Goal: Task Accomplishment & Management: Complete application form

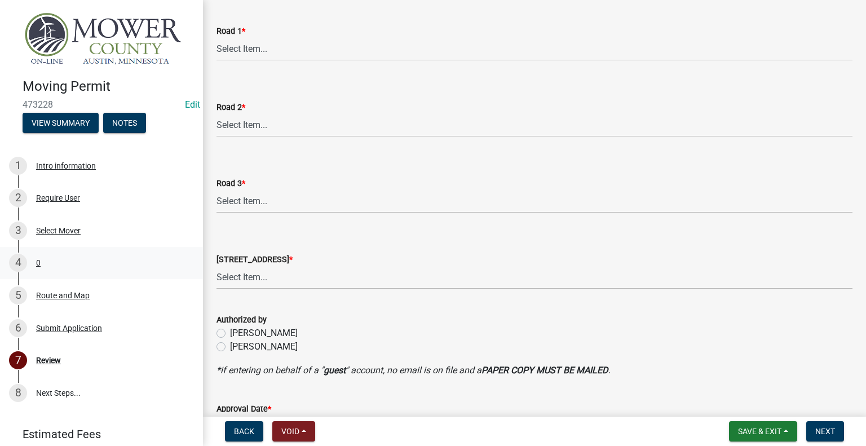
scroll to position [451, 0]
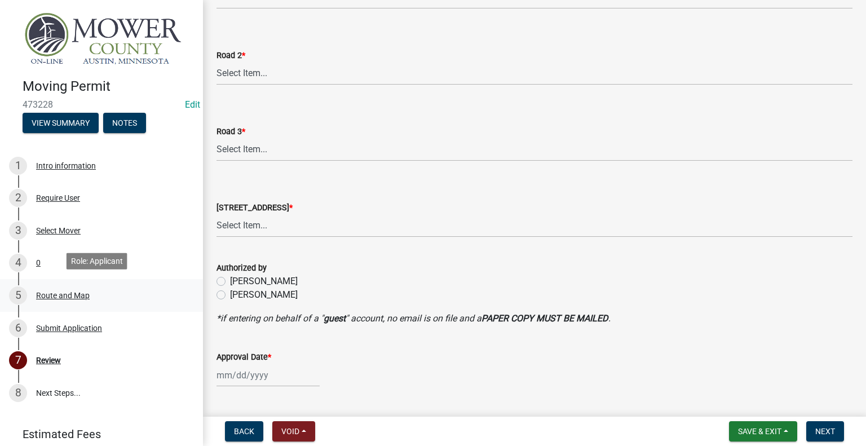
click at [74, 295] on div "Route and Map" at bounding box center [63, 296] width 54 height 8
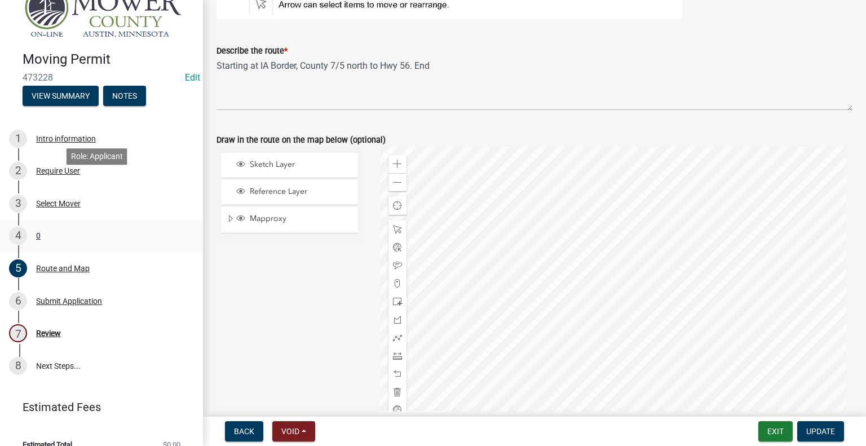
scroll to position [39, 0]
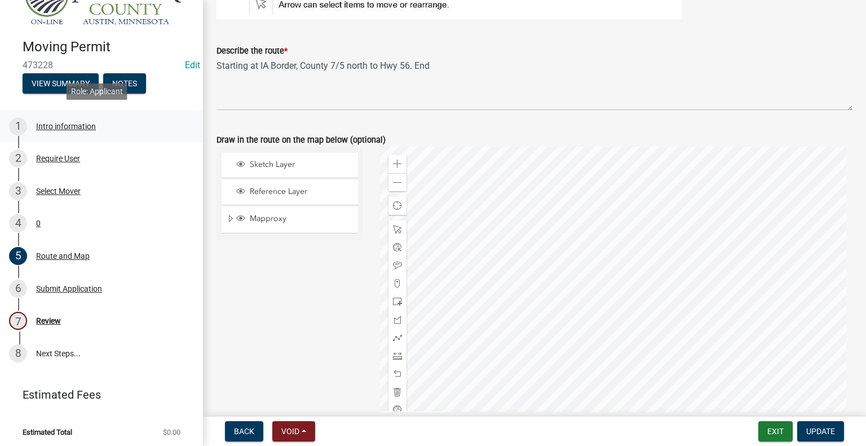
click at [53, 122] on div "Intro information" at bounding box center [66, 126] width 60 height 8
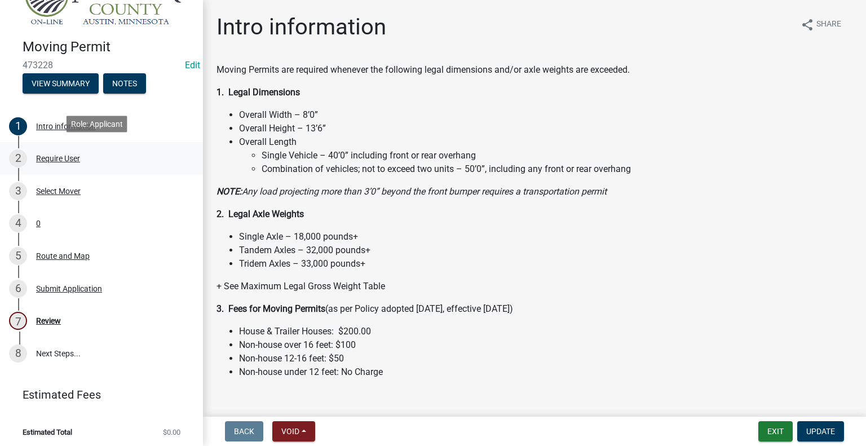
click at [68, 155] on div "Require User" at bounding box center [58, 159] width 44 height 8
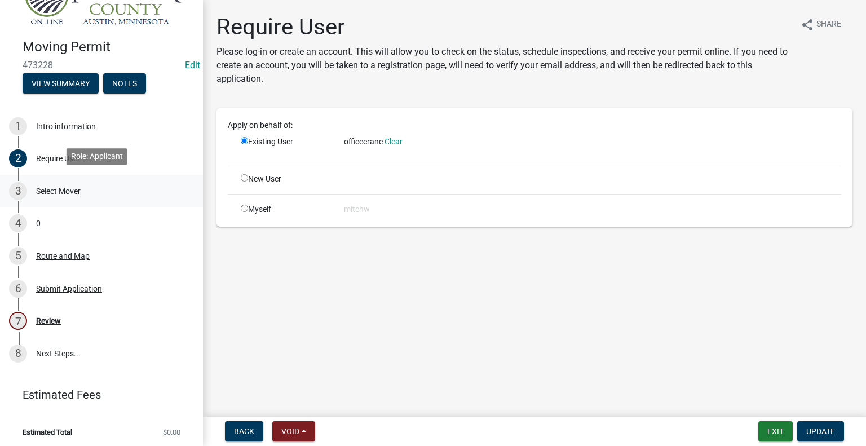
click at [67, 188] on div "Select Mover" at bounding box center [58, 191] width 45 height 8
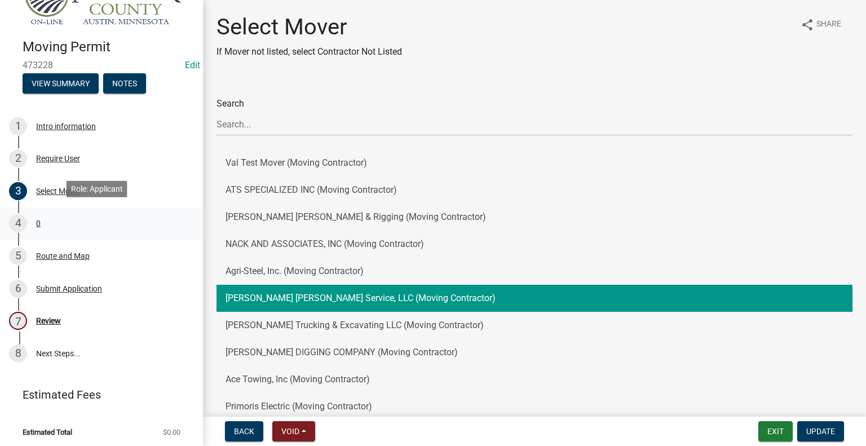
click at [41, 214] on div "4 0" at bounding box center [97, 223] width 176 height 18
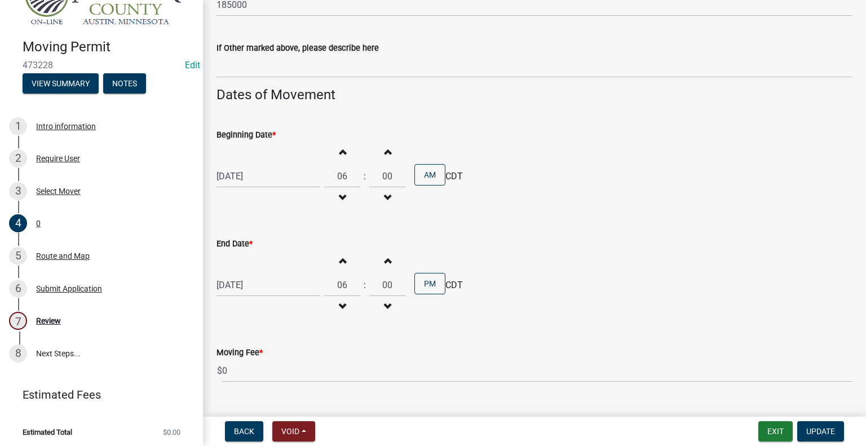
scroll to position [898, 0]
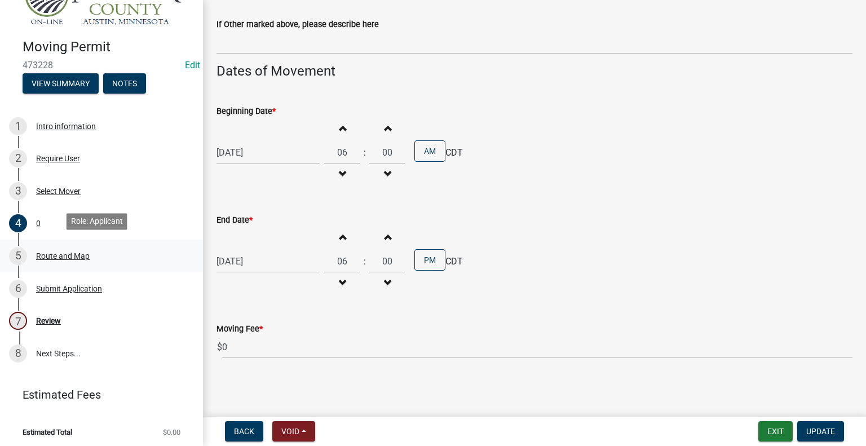
click at [55, 258] on div "5 Route and Map" at bounding box center [97, 256] width 176 height 18
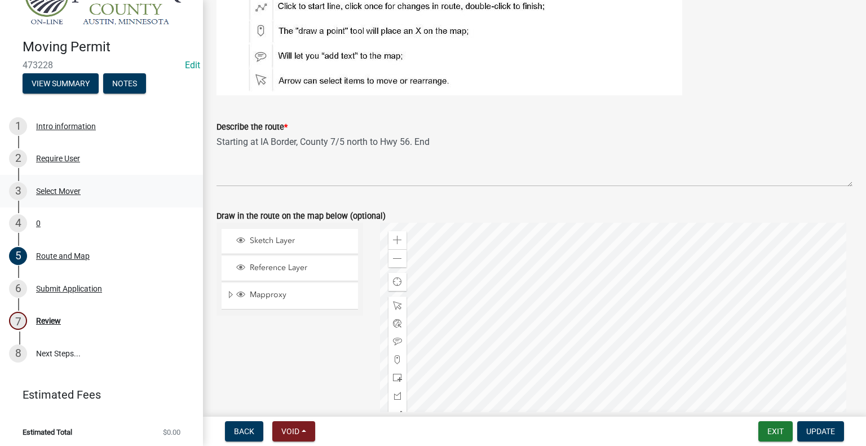
scroll to position [113, 0]
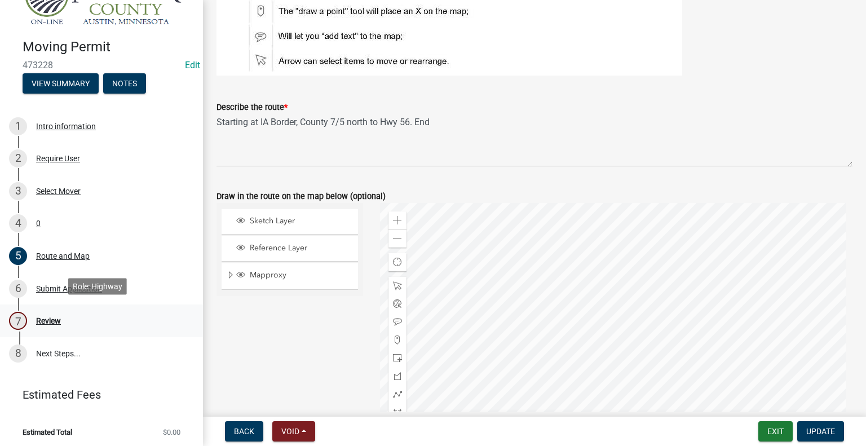
click at [56, 317] on div "Review" at bounding box center [48, 321] width 25 height 8
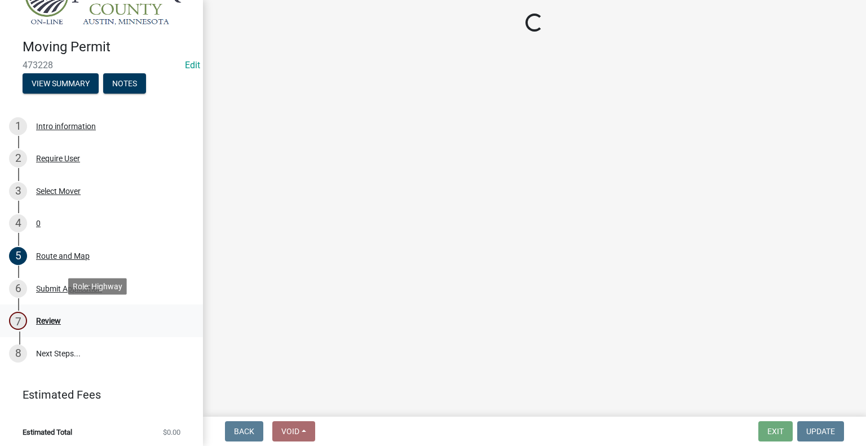
scroll to position [0, 0]
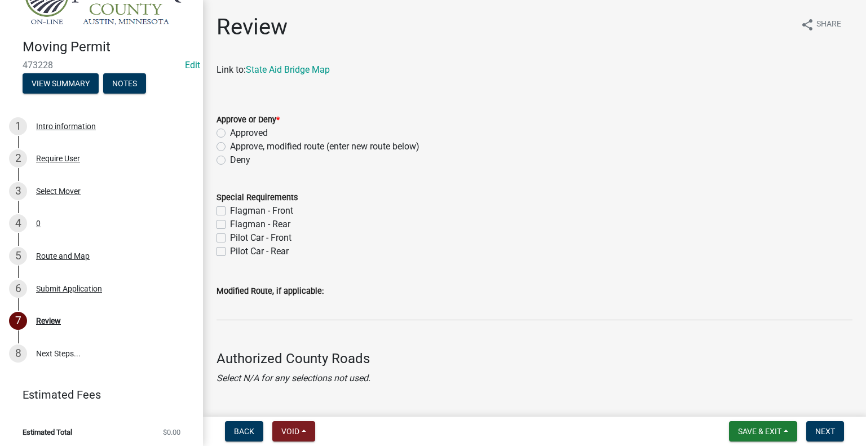
click at [228, 130] on div "Approved" at bounding box center [535, 133] width 636 height 14
click at [230, 136] on label "Approved" at bounding box center [249, 133] width 38 height 14
click at [230, 134] on input "Approved" at bounding box center [233, 129] width 7 height 7
radio input "true"
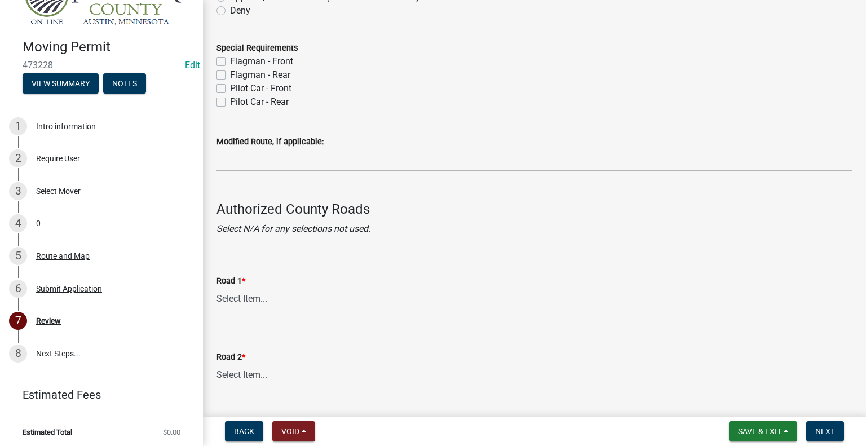
scroll to position [169, 0]
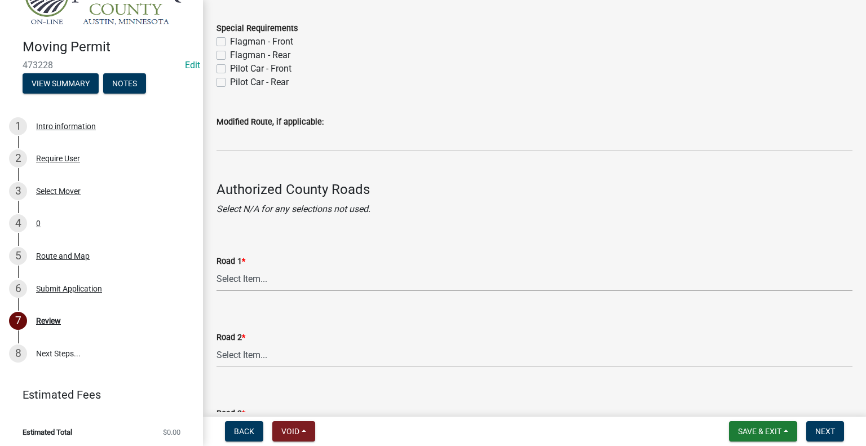
click at [242, 271] on select "Select Item... [GEOGRAPHIC_DATA] 61 CSAH 1 CSAH 10 CSAH 105 CSAH 11 CSAH 12 CSA…" at bounding box center [535, 279] width 636 height 23
click at [217, 268] on select "Select Item... [GEOGRAPHIC_DATA] 61 CSAH 1 CSAH 10 CSAH 105 CSAH 11 CSAH 12 CSA…" at bounding box center [535, 279] width 636 height 23
select select "e4d66297-28d8-4910-b34b-27b715448646"
click at [264, 356] on select "Select Item... [GEOGRAPHIC_DATA] 61 CSAH 1 CSAH 10 CSAH 105 CSAH 11 CSAH 12 CSA…" at bounding box center [535, 355] width 636 height 23
click at [217, 344] on select "Select Item... [GEOGRAPHIC_DATA] 61 CSAH 1 CSAH 10 CSAH 105 CSAH 11 CSAH 12 CSA…" at bounding box center [535, 355] width 636 height 23
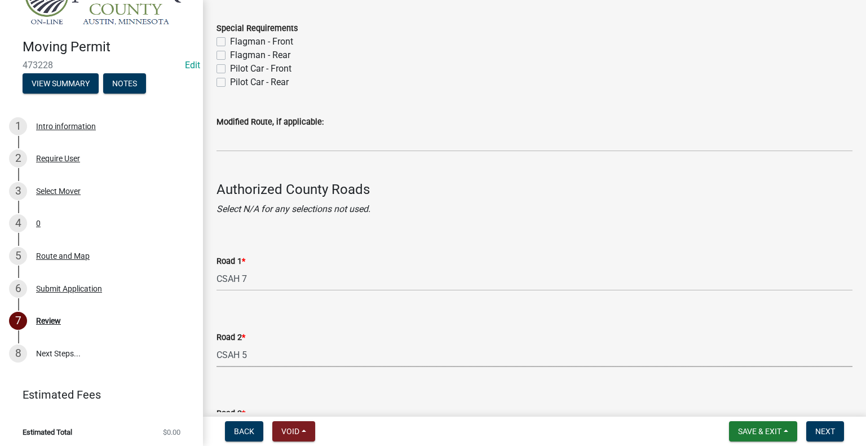
select select "c0f8b27e-bc8f-46f5-a421-ce445eb18eb2"
click at [368, 321] on form "Road 2 * Select Item... [GEOGRAPHIC_DATA] 61 CSAH 1 CSAH 10 CSAH 105 CSAH 11 CS…" at bounding box center [535, 342] width 636 height 50
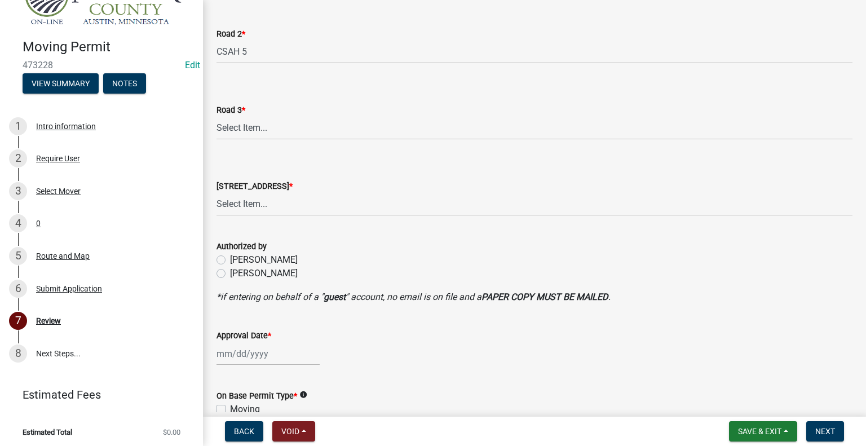
scroll to position [507, 0]
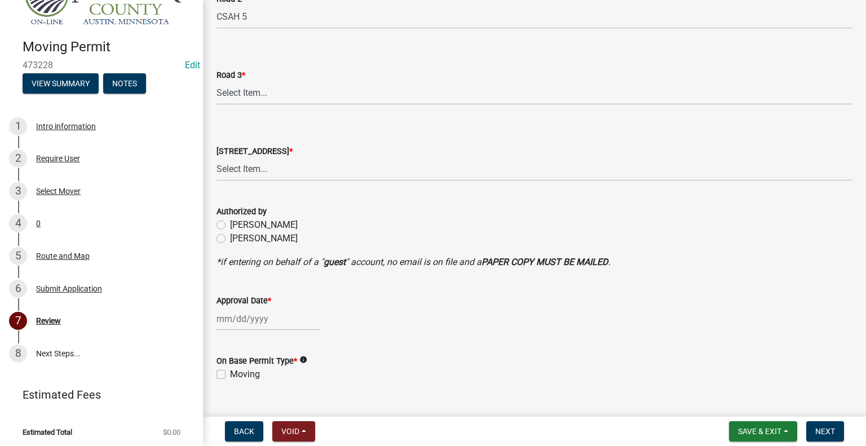
click at [230, 241] on label "[PERSON_NAME]" at bounding box center [264, 239] width 68 height 14
click at [230, 239] on input "[PERSON_NAME]" at bounding box center [233, 235] width 7 height 7
radio input "true"
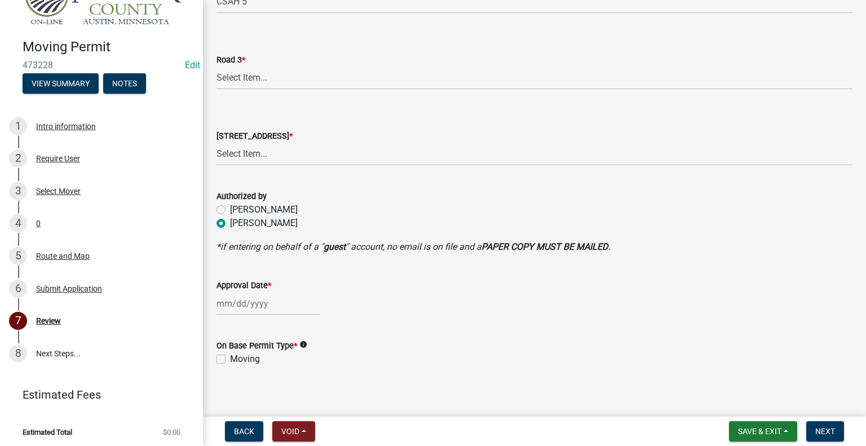
scroll to position [530, 0]
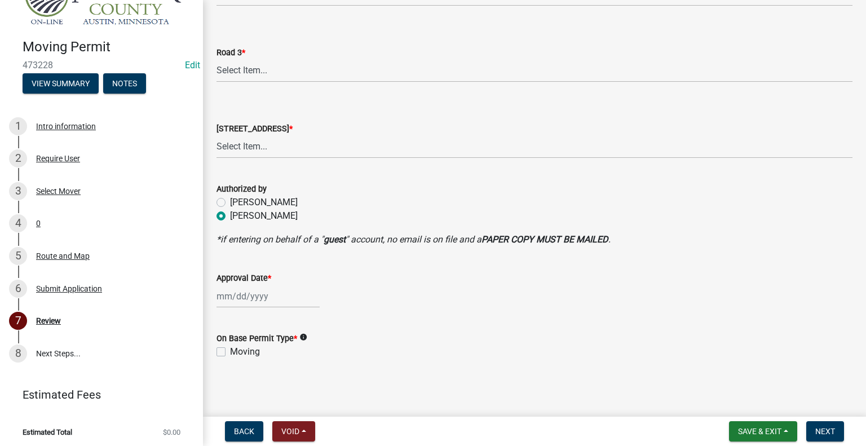
select select "9"
select select "2025"
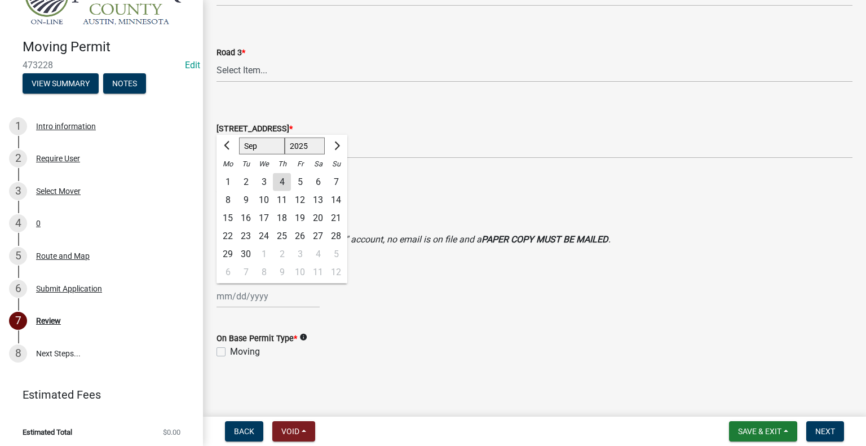
click at [239, 297] on div "[PERSON_NAME] Feb Mar Apr [PERSON_NAME][DATE] Oct Nov [DATE] 1526 1527 1528 152…" at bounding box center [268, 296] width 103 height 23
click at [281, 182] on div "4" at bounding box center [282, 182] width 18 height 18
type input "[DATE]"
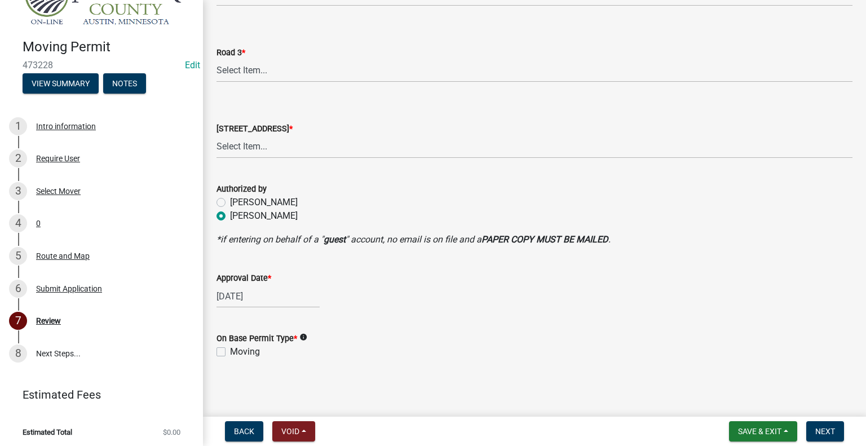
click at [230, 347] on label "Moving" at bounding box center [245, 352] width 30 height 14
click at [230, 347] on input "Moving" at bounding box center [233, 348] width 7 height 7
checkbox input "true"
click at [827, 432] on span "Next" at bounding box center [825, 431] width 20 height 9
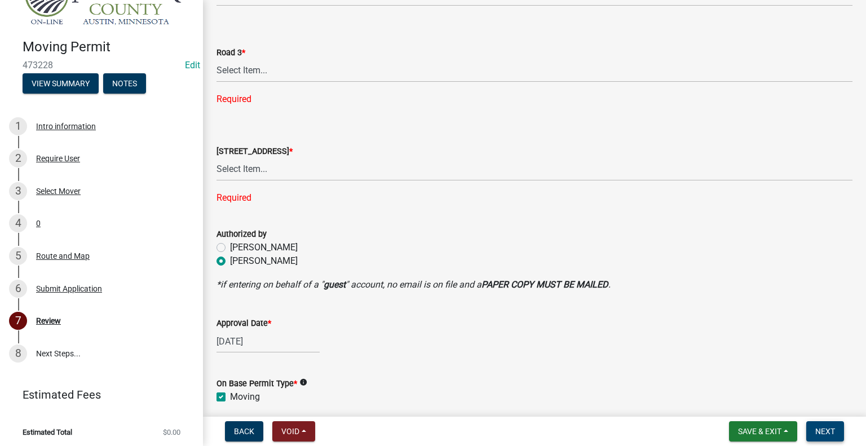
scroll to position [575, 0]
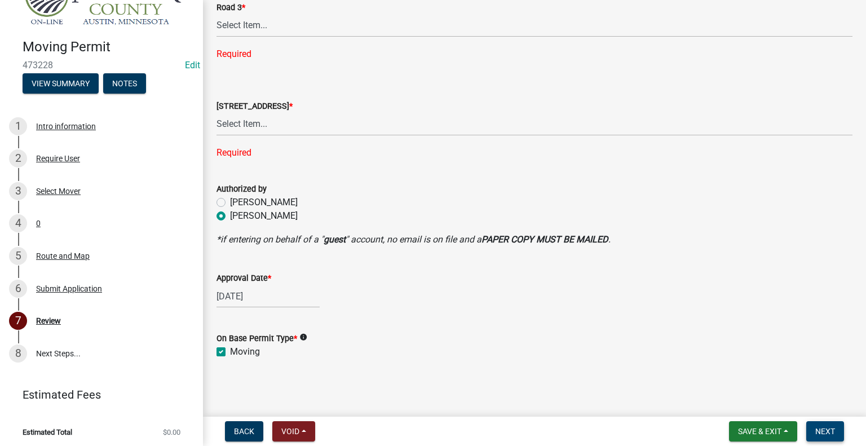
click at [815, 430] on button "Next" at bounding box center [825, 431] width 38 height 20
click at [297, 17] on select "Select Item... [GEOGRAPHIC_DATA] 61 CSAH 1 CSAH 10 CSAH 105 CSAH 11 CSAH 12 CSA…" at bounding box center [535, 25] width 636 height 23
click at [217, 36] on select "Select Item... [GEOGRAPHIC_DATA] 61 CSAH 1 CSAH 10 CSAH 105 CSAH 11 CSAH 12 CSA…" at bounding box center [535, 25] width 636 height 23
select select "e4d66297-28d8-4910-b34b-27b715448646"
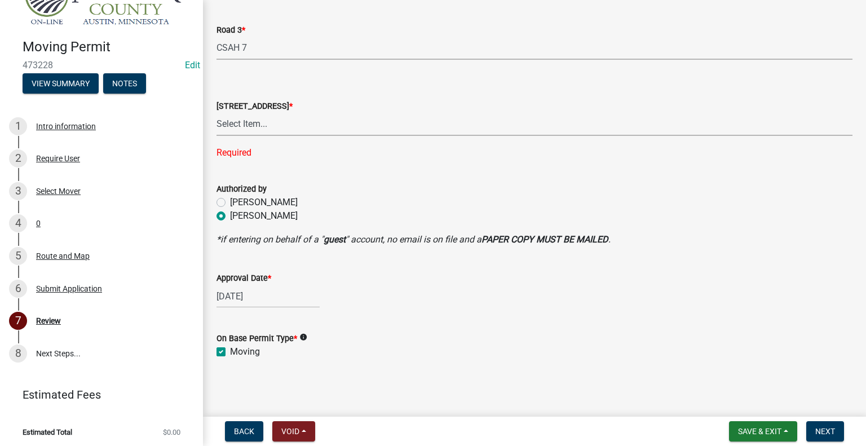
click at [271, 120] on select "Select Item... [GEOGRAPHIC_DATA] 61 CSAH 1 CSAH 10 CSAH 105 CSAH 11 CSAH 12 CSA…" at bounding box center [535, 124] width 636 height 23
click at [217, 134] on select "Select Item... [GEOGRAPHIC_DATA] 61 CSAH 1 CSAH 10 CSAH 105 CSAH 11 CSAH 12 CSA…" at bounding box center [535, 124] width 636 height 23
select select "c0f8b27e-bc8f-46f5-a421-ce445eb18eb2"
click at [345, 209] on div "[PERSON_NAME]" at bounding box center [535, 216] width 636 height 14
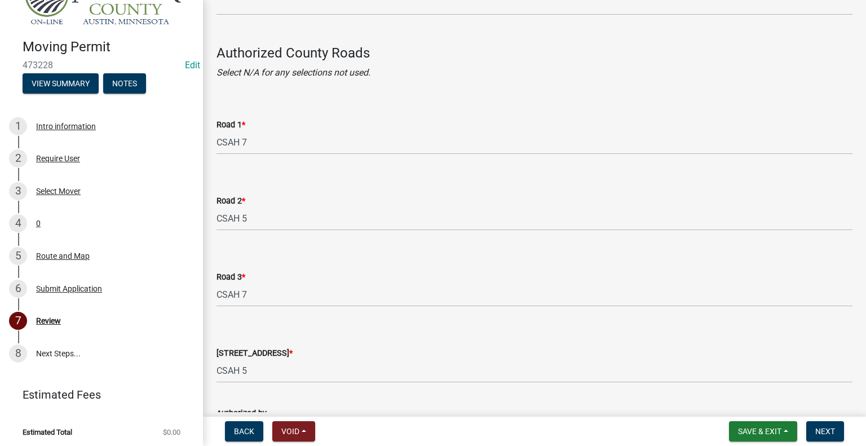
scroll to position [304, 0]
click at [263, 287] on select "Select Item... [GEOGRAPHIC_DATA] 61 CSAH 1 CSAH 10 CSAH 105 CSAH 11 CSAH 12 CSA…" at bounding box center [535, 296] width 636 height 23
click at [304, 338] on form "Road 4 * Select Item... [GEOGRAPHIC_DATA] 61 CSAH 1 CSAH 10 CSAH 105 CSAH 11 CS…" at bounding box center [535, 359] width 636 height 50
click at [277, 297] on select "Select Item... [GEOGRAPHIC_DATA] 61 CSAH 1 CSAH 10 CSAH 105 CSAH 11 CSAH 12 CSA…" at bounding box center [535, 296] width 636 height 23
click at [275, 298] on select "Select Item... [GEOGRAPHIC_DATA] 61 CSAH 1 CSAH 10 CSAH 105 CSAH 11 CSAH 12 CSA…" at bounding box center [535, 296] width 636 height 23
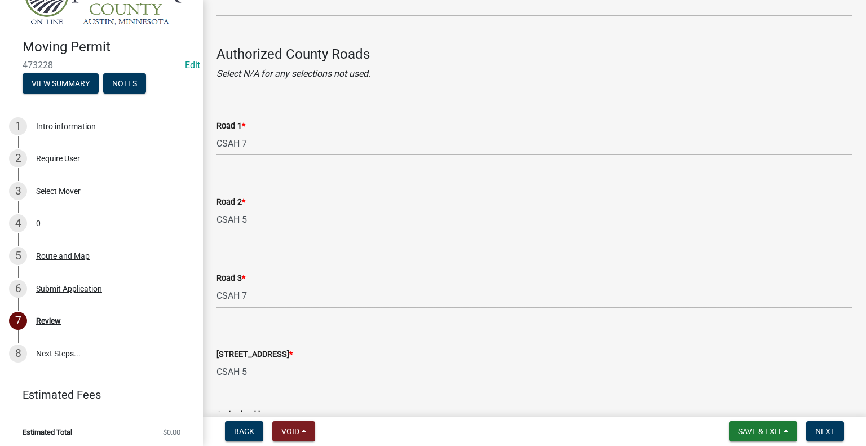
click at [276, 292] on select "Select Item... [GEOGRAPHIC_DATA] 61 CSAH 1 CSAH 10 CSAH 105 CSAH 11 CSAH 12 CSA…" at bounding box center [535, 296] width 636 height 23
click at [315, 355] on div "[STREET_ADDRESS] *" at bounding box center [535, 354] width 636 height 14
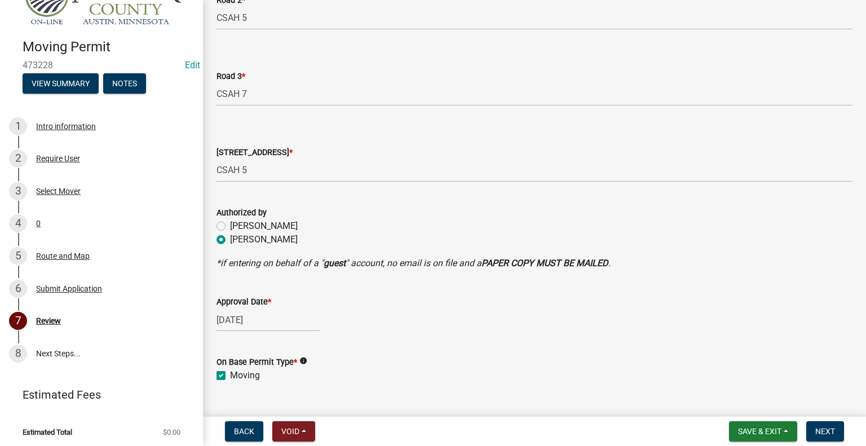
scroll to position [530, 0]
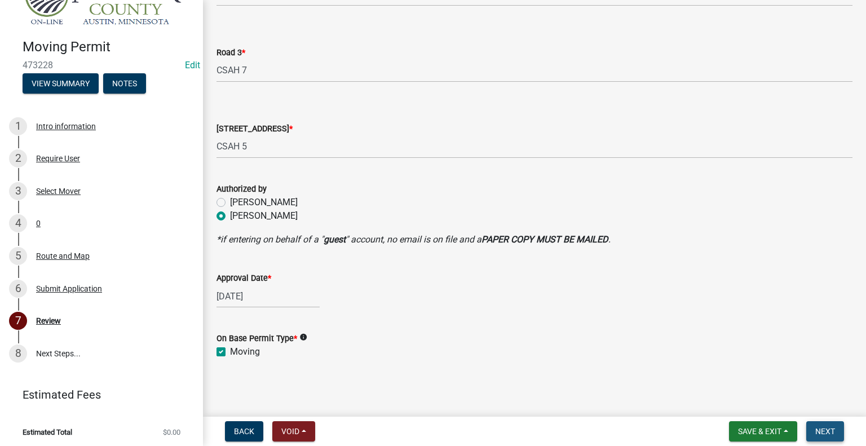
click at [815, 436] on button "Next" at bounding box center [825, 431] width 38 height 20
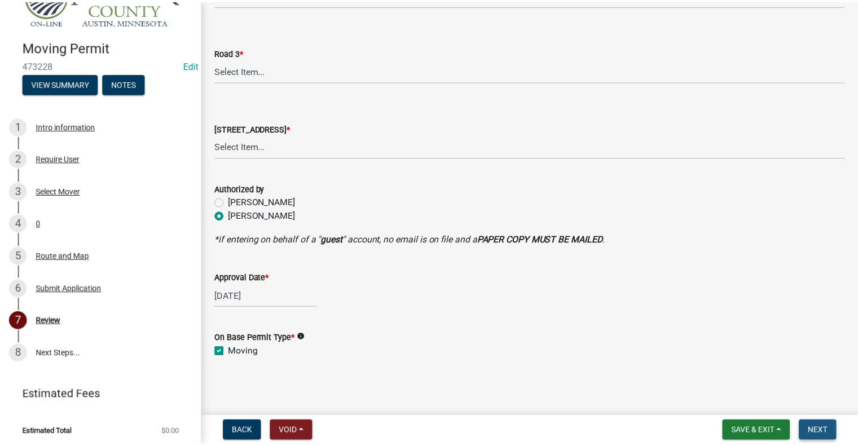
scroll to position [0, 0]
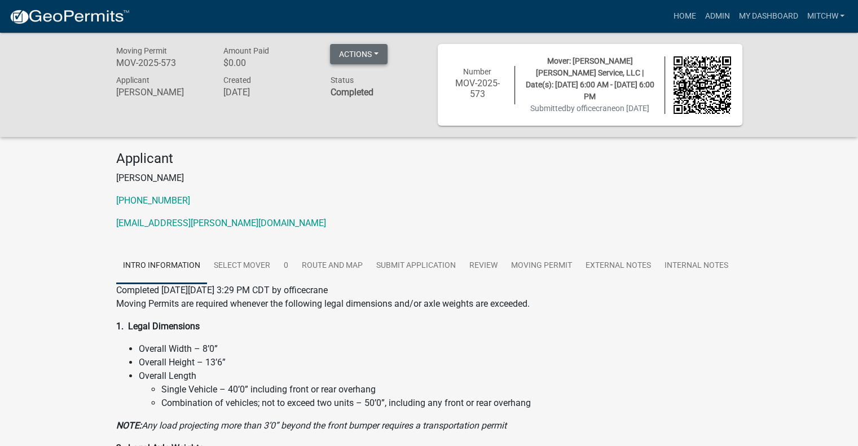
click at [359, 61] on button "Actions" at bounding box center [359, 54] width 58 height 20
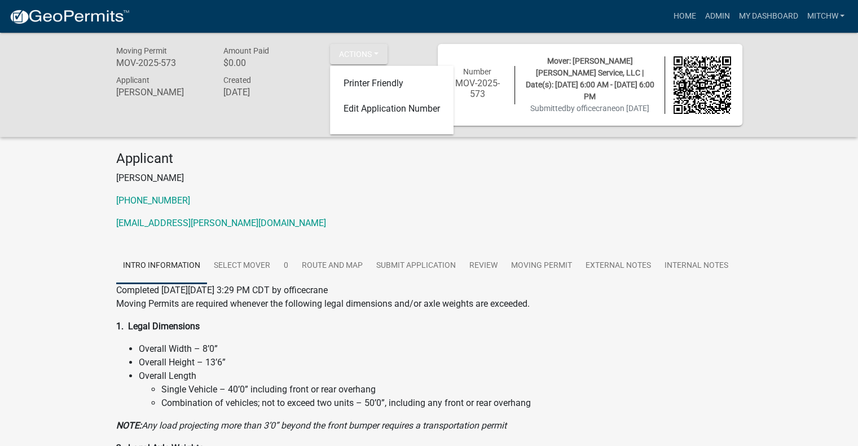
click at [332, 153] on h4 "Applicant" at bounding box center [429, 159] width 626 height 16
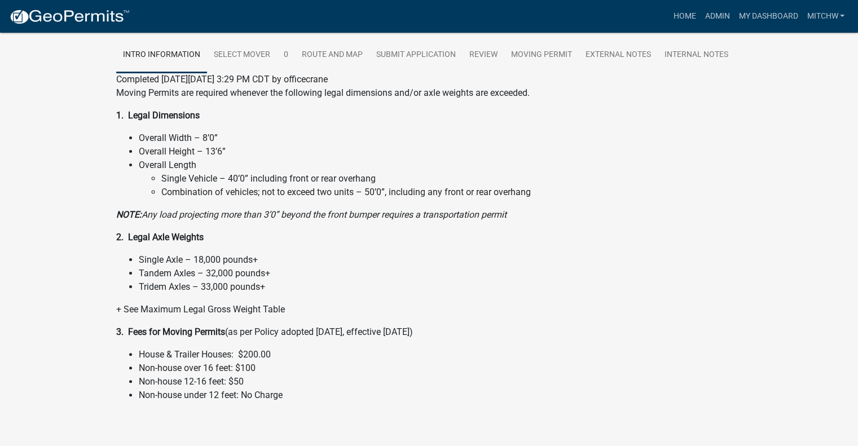
scroll to position [223, 0]
